Goal: Task Accomplishment & Management: Use online tool/utility

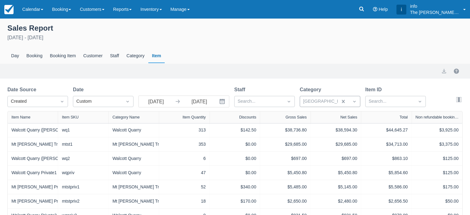
scroll to position [23, 0]
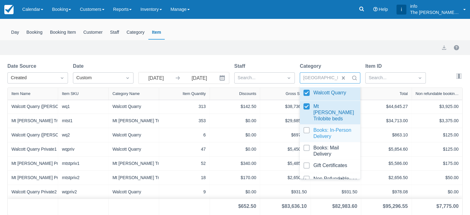
click at [307, 127] on div at bounding box center [329, 133] width 53 height 12
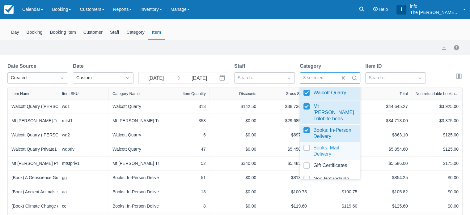
click at [305, 144] on div at bounding box center [329, 150] width 53 height 12
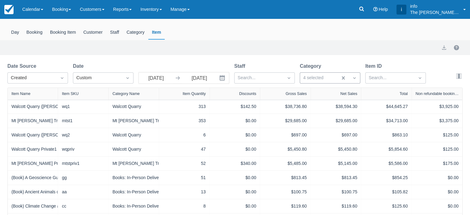
click at [327, 33] on div "Day Booking Booking Item Customer Staff Category Item" at bounding box center [234, 32] width 455 height 14
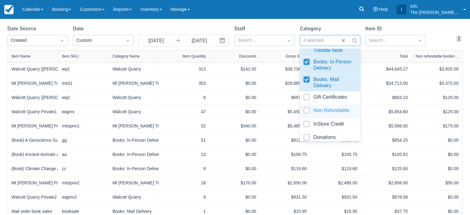
click at [307, 107] on div at bounding box center [329, 111] width 53 height 8
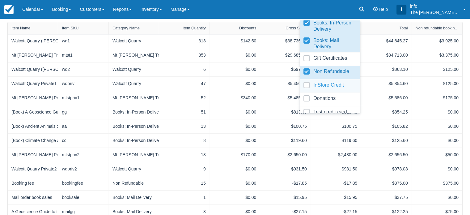
scroll to position [44, 0]
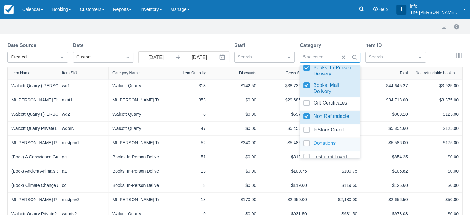
click at [305, 140] on div at bounding box center [329, 144] width 53 height 8
click at [308, 127] on div at bounding box center [329, 131] width 53 height 8
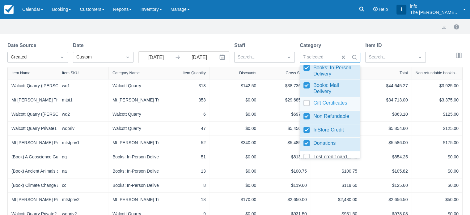
click at [307, 100] on div at bounding box center [329, 104] width 53 height 8
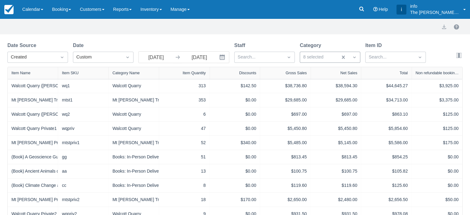
click at [276, 41] on div "Sales Report [DATE] - [DATE] Day Booking Booking Item Customer Staff Category I…" at bounding box center [235, 169] width 470 height 390
